Goal: Information Seeking & Learning: Learn about a topic

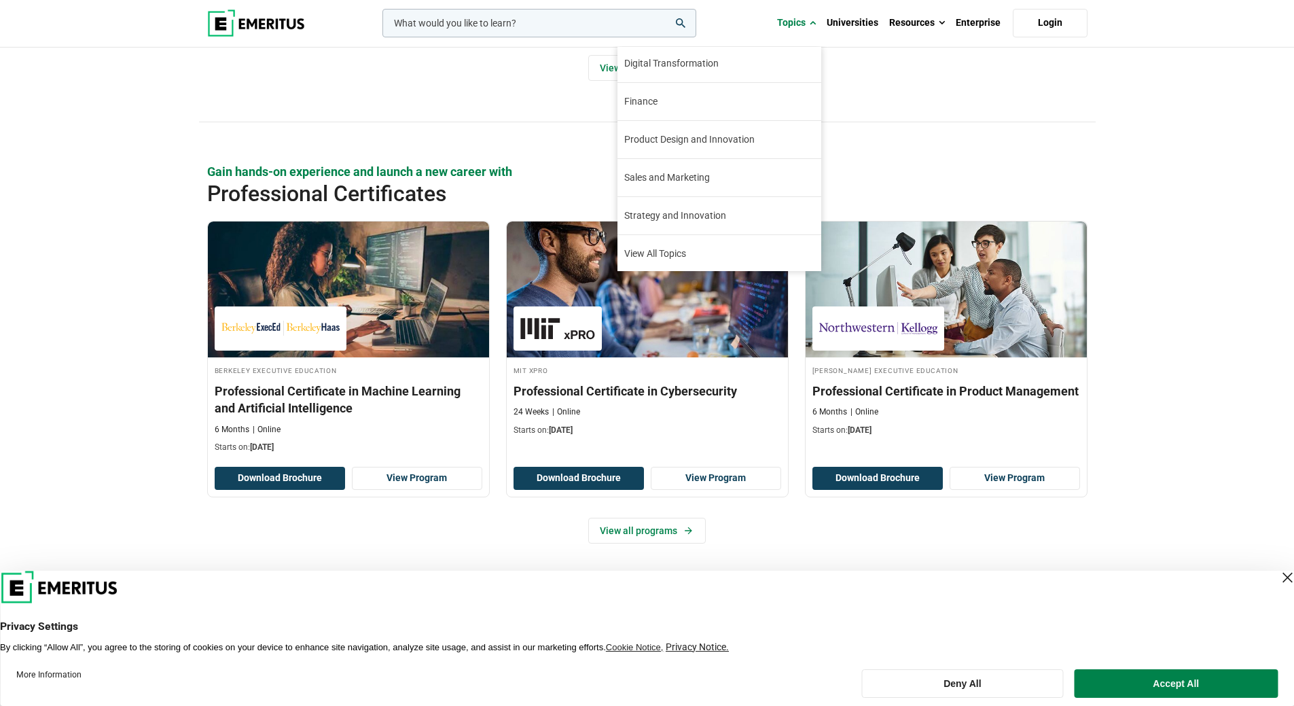
scroll to position [156, 0]
click at [750, 129] on link "Product Design and Innovation Innovation has become fundamental to businesses […" at bounding box center [720, 138] width 204 height 37
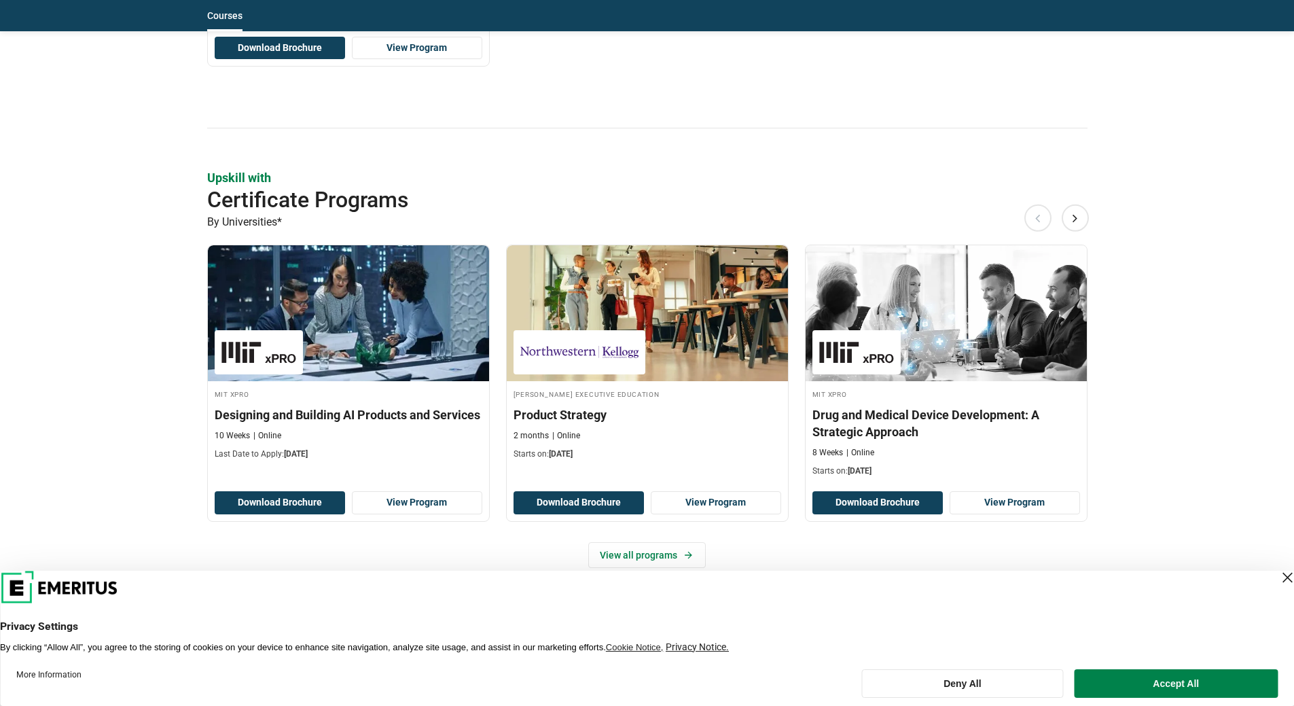
scroll to position [1427, 0]
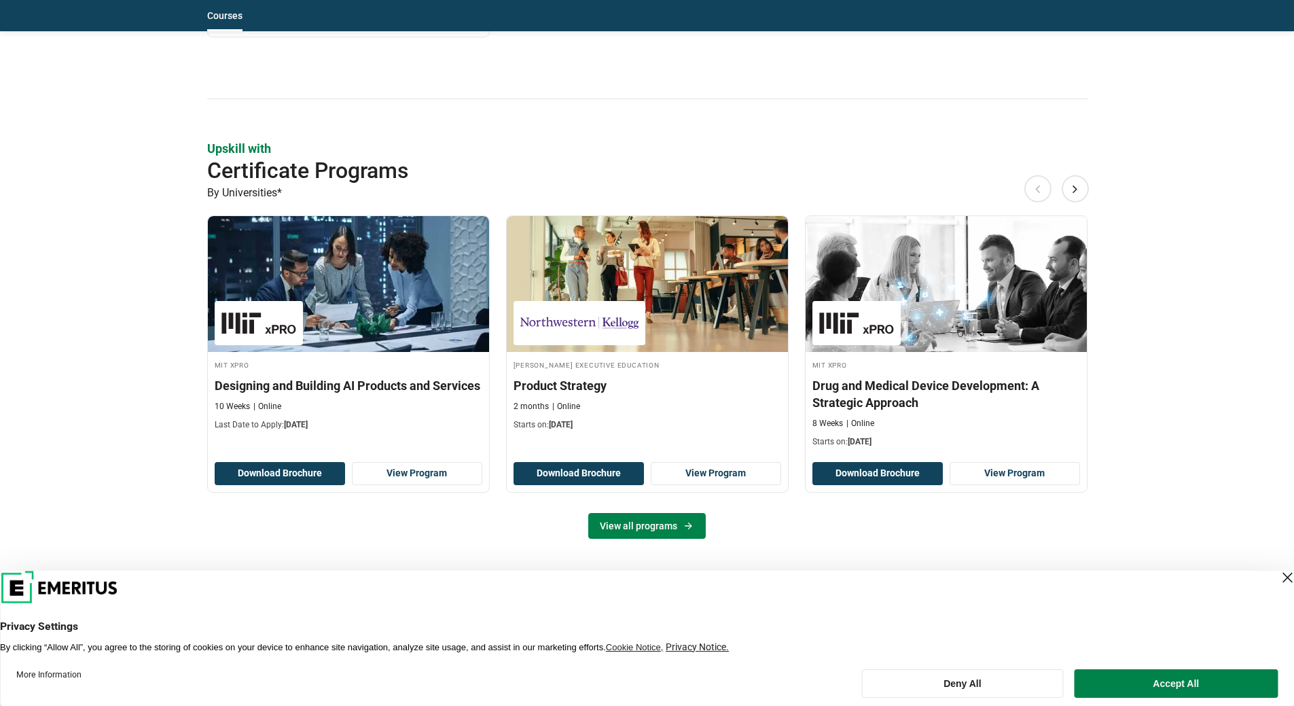
click at [662, 530] on link "View all programs" at bounding box center [647, 526] width 118 height 26
